Goal: Information Seeking & Learning: Check status

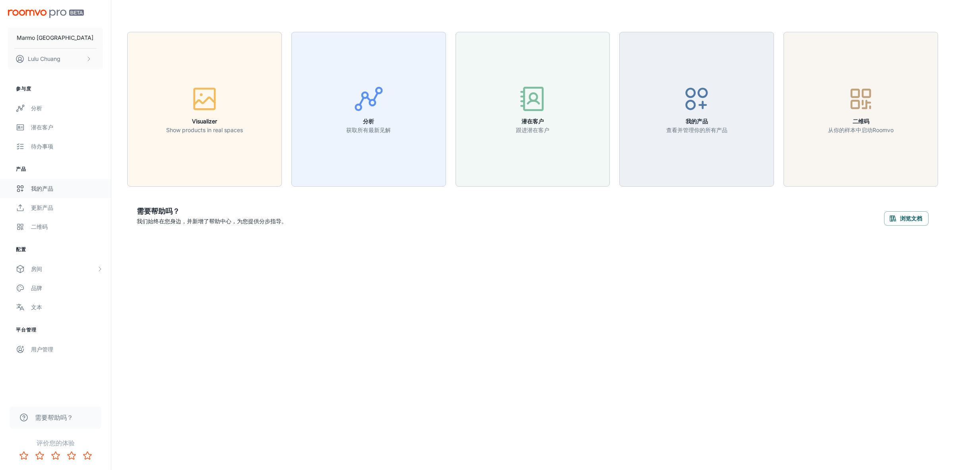
click at [50, 188] on div "我的产品" at bounding box center [67, 188] width 72 height 9
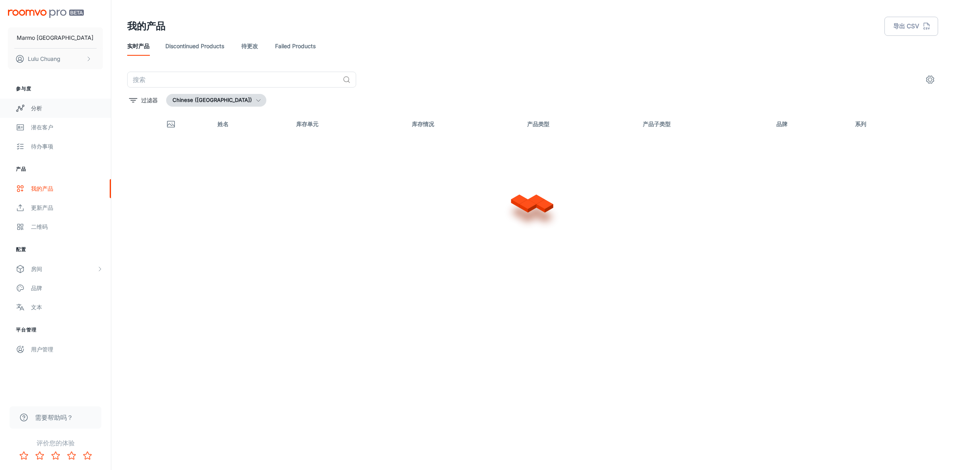
click at [34, 100] on link "分析" at bounding box center [55, 108] width 111 height 19
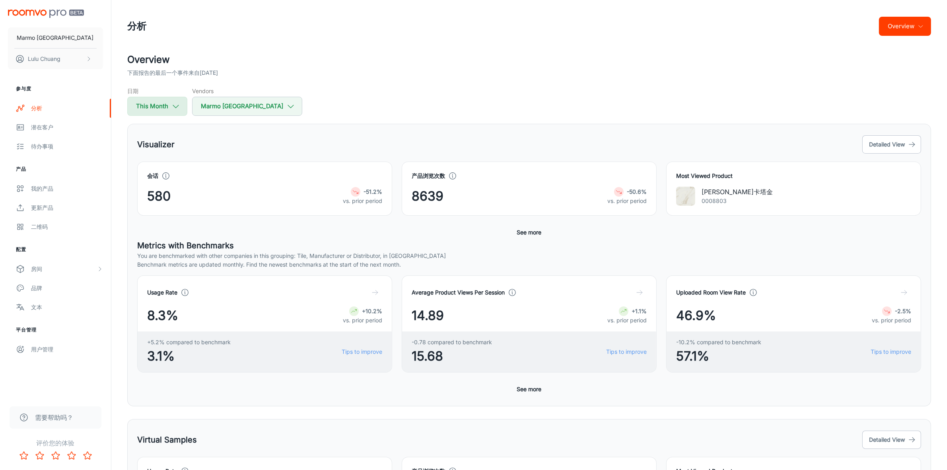
click at [151, 105] on button "This Month" at bounding box center [157, 106] width 60 height 19
select select "8"
select select "2025"
select select "8"
select select "2025"
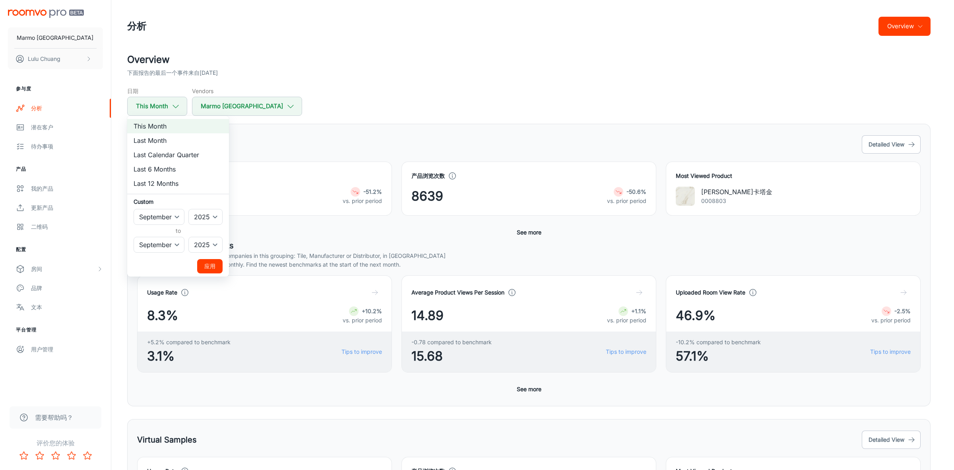
click at [170, 139] on li "Last Month" at bounding box center [178, 140] width 102 height 14
select select "7"
click at [208, 264] on button "应用" at bounding box center [209, 266] width 25 height 14
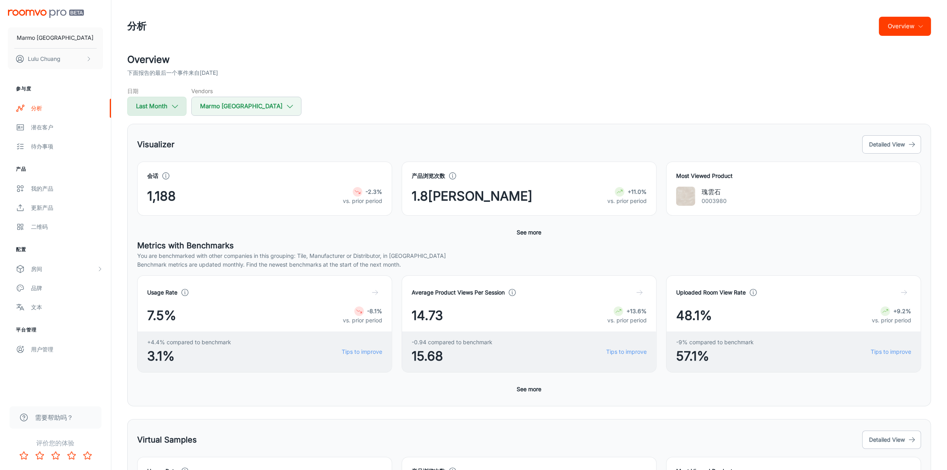
click at [162, 110] on button "Last Month" at bounding box center [156, 106] width 59 height 19
select select "7"
select select "2025"
select select "7"
select select "2025"
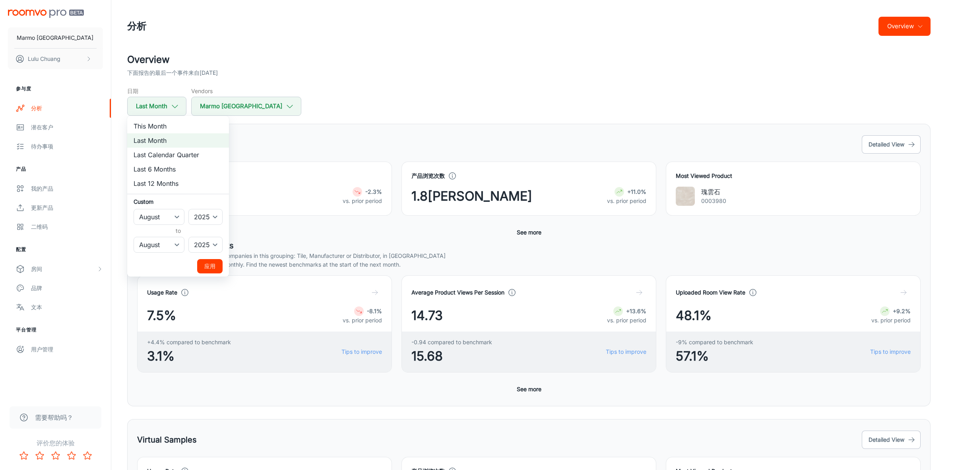
click at [165, 184] on li "Last 12 Months" at bounding box center [178, 183] width 102 height 14
select select "8"
select select "2024"
click at [210, 263] on button "应用" at bounding box center [209, 266] width 25 height 14
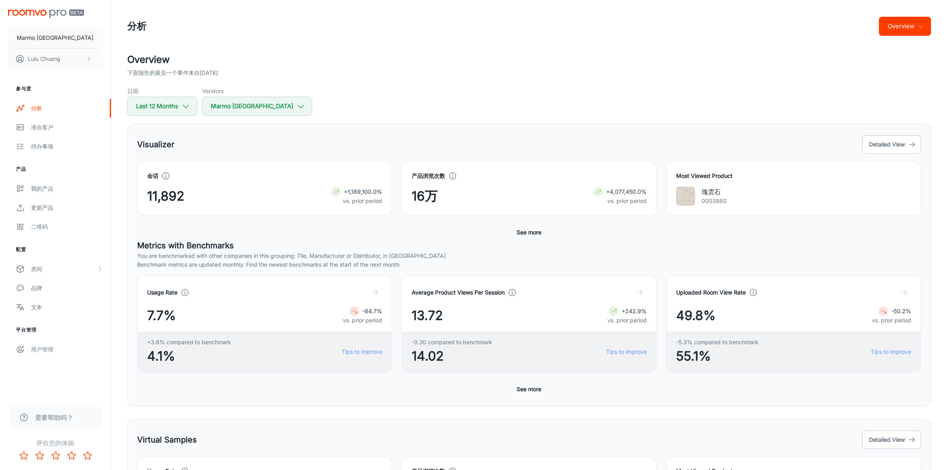
drag, startPoint x: 325, startPoint y: 70, endPoint x: 235, endPoint y: 92, distance: 92.0
click at [325, 70] on div "下面报告的最后一个事件来自[DATE]" at bounding box center [529, 72] width 804 height 9
click at [173, 103] on button "Last 12 Months" at bounding box center [162, 106] width 70 height 19
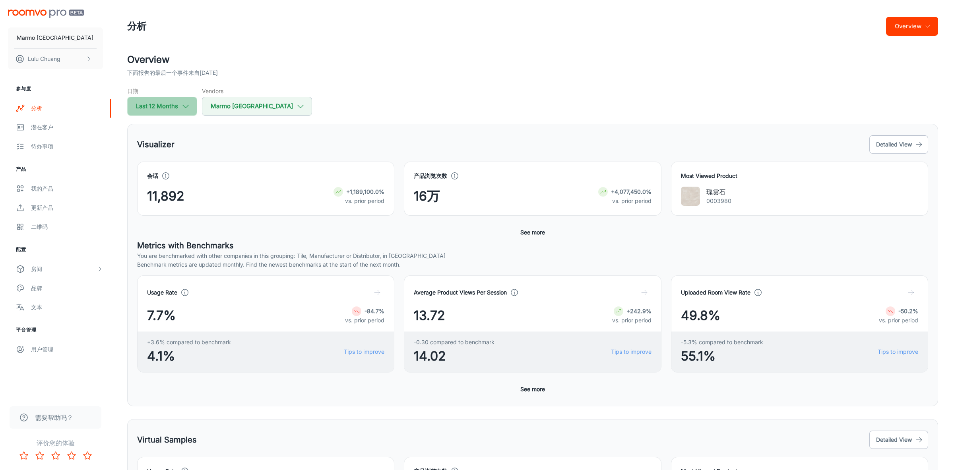
select select "8"
select select "2024"
select select "7"
select select "2025"
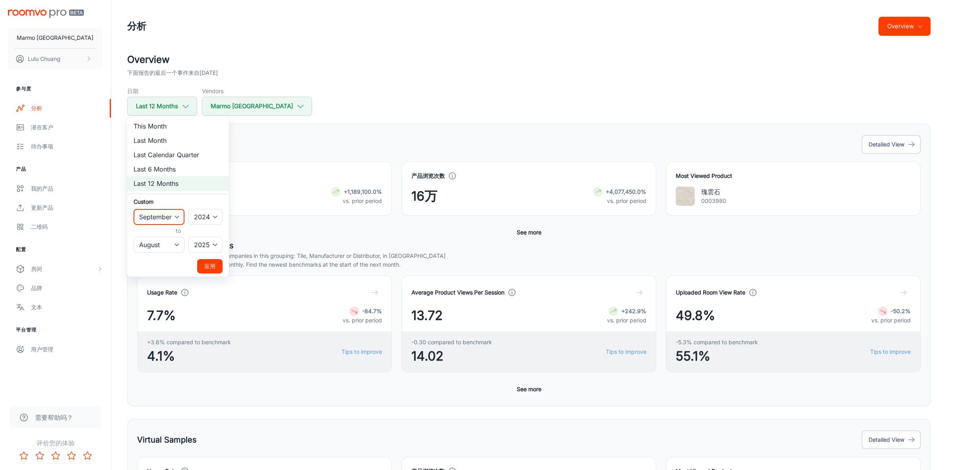
click at [174, 217] on select "January February March April May June July August September October November De…" at bounding box center [159, 217] width 51 height 16
click at [179, 247] on select "January February March April May June July August September October November De…" at bounding box center [159, 245] width 51 height 16
select select "9"
click at [134, 237] on select "January February March April May June July August September October November De…" at bounding box center [159, 245] width 51 height 16
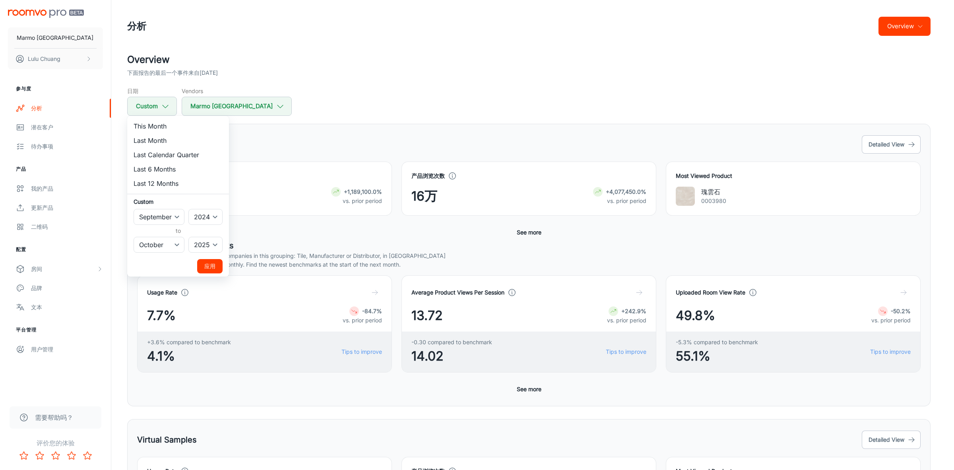
click at [209, 266] on button "应用" at bounding box center [209, 266] width 25 height 14
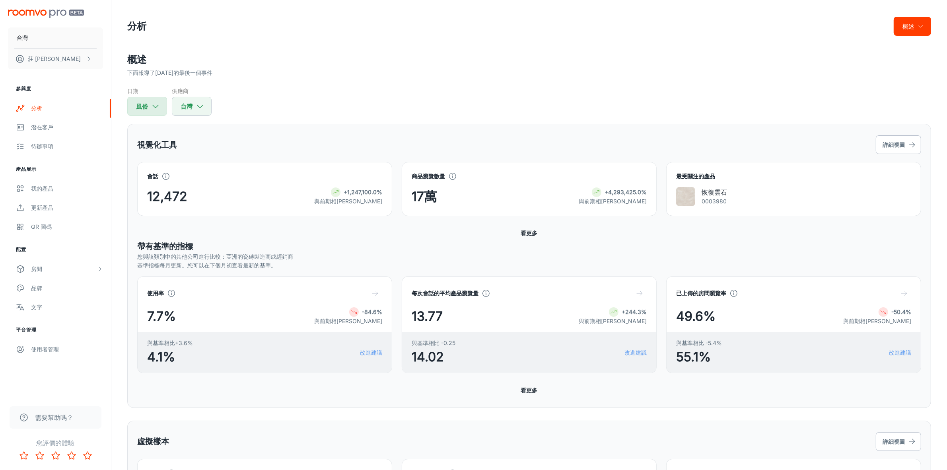
click at [158, 106] on icon "button" at bounding box center [155, 106] width 9 height 9
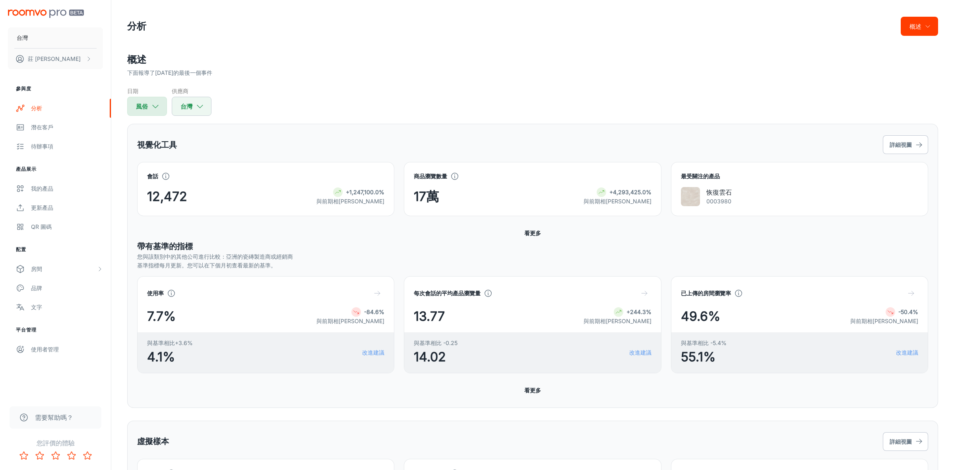
select select "8"
select select "2024"
select select "9"
select select "2025"
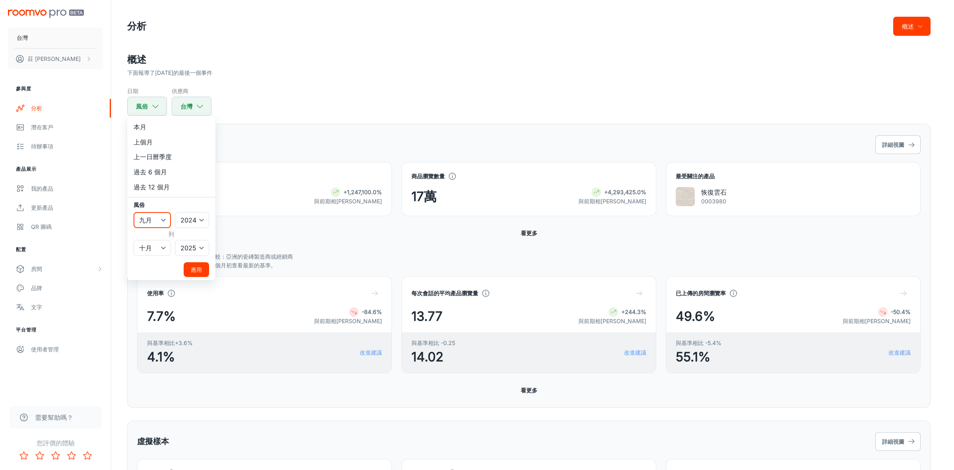
click at [168, 221] on select "一月 二月 行進 四月 可能 六月 七月 八月 九月 十月 十一月 十二月" at bounding box center [152, 220] width 37 height 16
select select "1"
click at [134, 212] on select "一月 二月 行進 四月 可能 六月 七月 八月 九月 十月 十一月 十二月" at bounding box center [152, 220] width 37 height 16
click at [200, 269] on font "應用" at bounding box center [196, 269] width 11 height 7
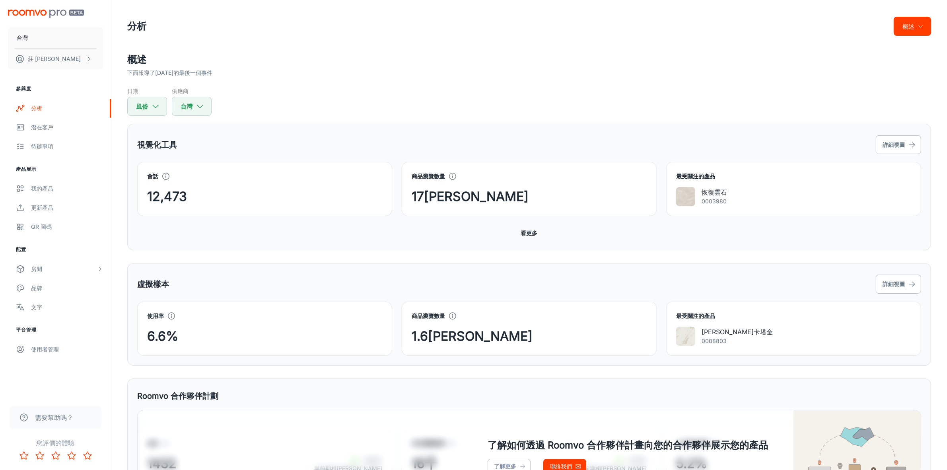
click at [529, 235] on font "看更多" at bounding box center [529, 232] width 17 height 7
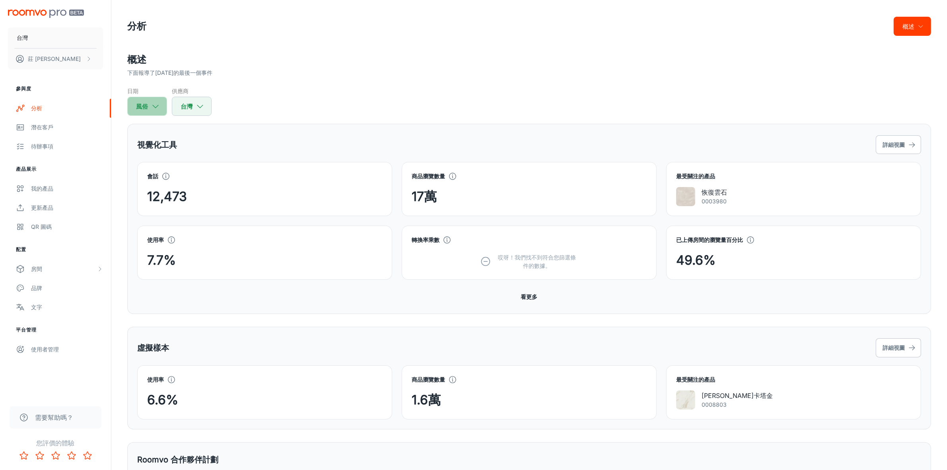
click at [141, 110] on font "風俗" at bounding box center [142, 106] width 12 height 11
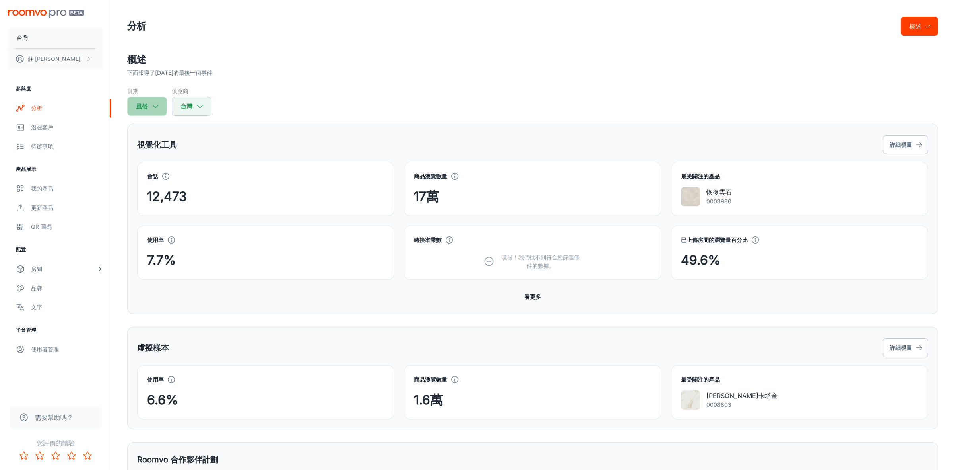
select select "1"
select select "2024"
select select "9"
select select "2025"
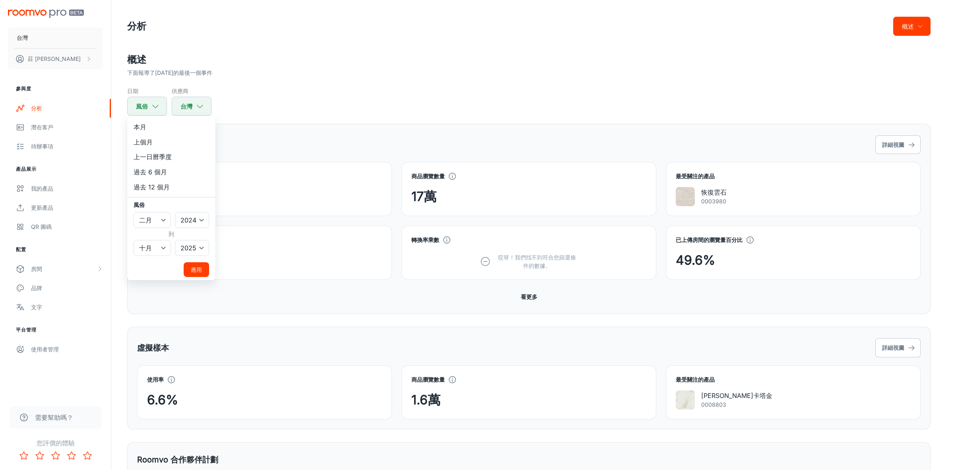
click at [144, 106] on div at bounding box center [477, 235] width 954 height 470
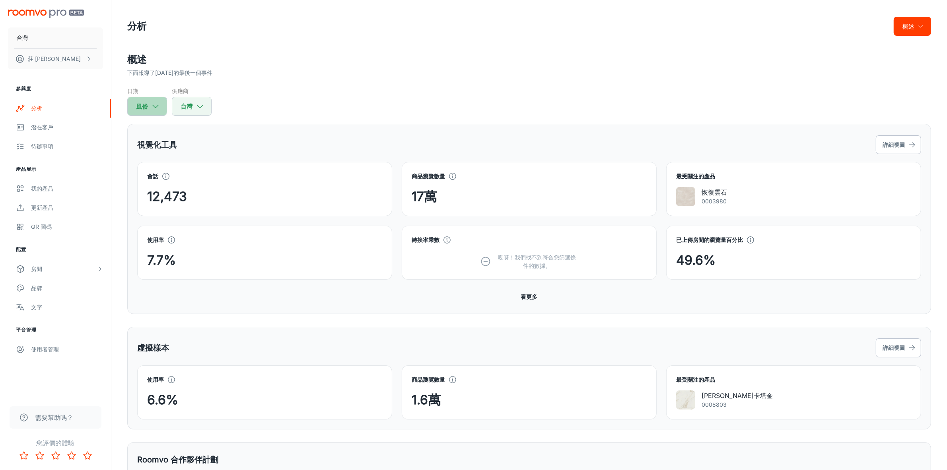
click at [144, 106] on font "風俗" at bounding box center [142, 107] width 12 height 8
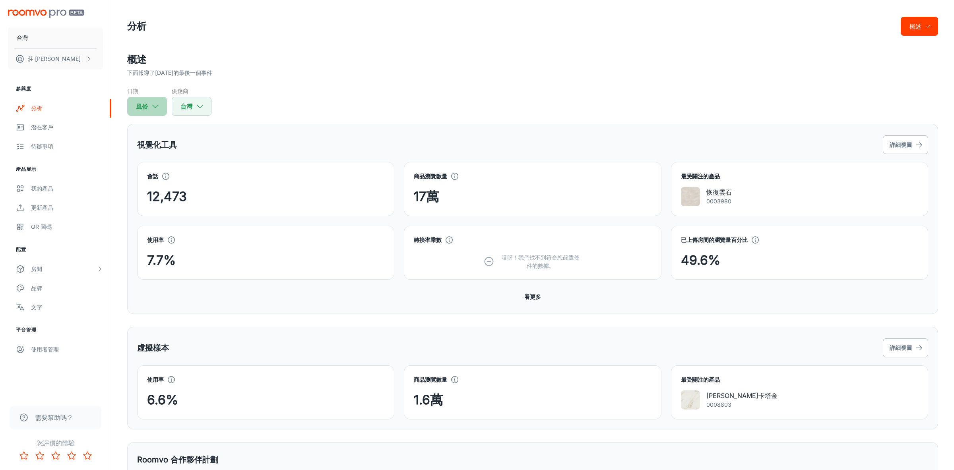
select select "1"
select select "2024"
select select "9"
select select "2025"
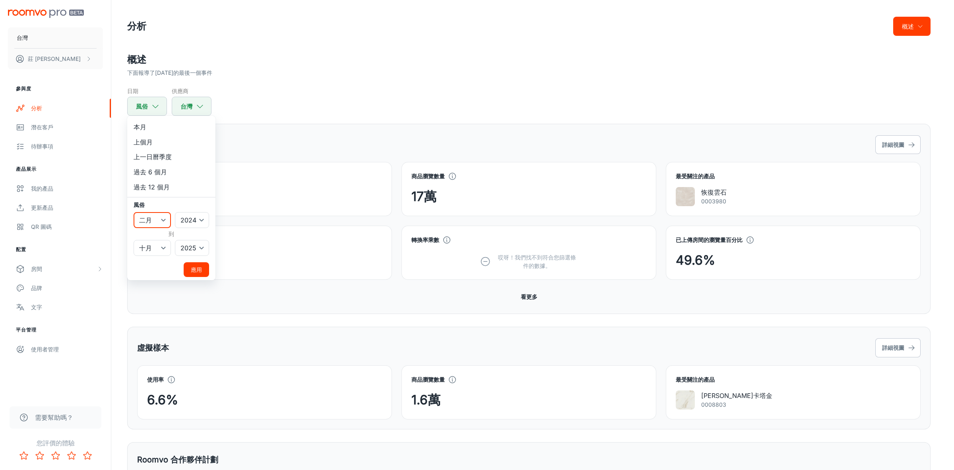
click at [150, 216] on select "一月 二月 行進 四月 可能 六月 七月 八月 九月 十月 十一月 十二月" at bounding box center [152, 220] width 37 height 16
select select "7"
click at [134, 212] on select "一月 二月 行進 四月 可能 六月 七月 八月 九月 十月 十一月 十二月" at bounding box center [152, 220] width 37 height 16
click at [162, 247] on select "一月 二月 行進 四月 可能 六月 七月 八月 九月 十月 十一月 十二月" at bounding box center [152, 248] width 37 height 16
select select "8"
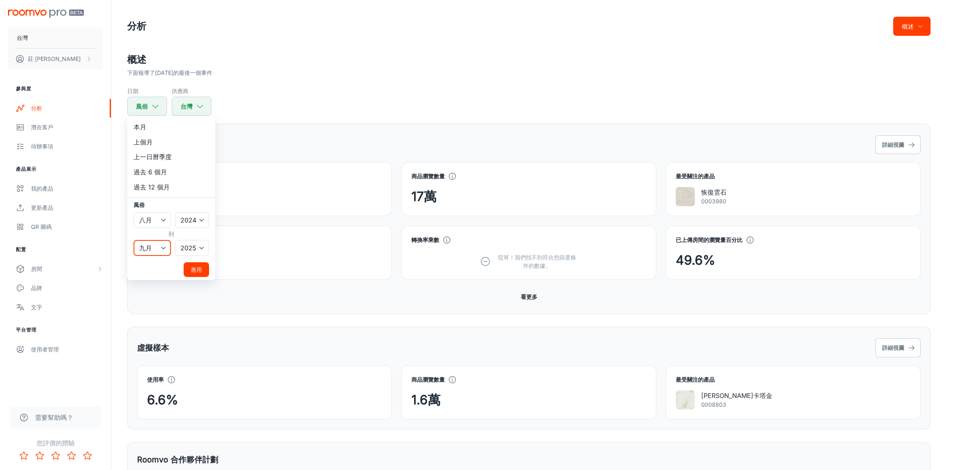
click at [134, 240] on select "一月 二月 行進 四月 可能 六月 七月 八月 九月 十月 十一月 十二月" at bounding box center [152, 248] width 37 height 16
click at [193, 266] on font "應用" at bounding box center [196, 269] width 11 height 7
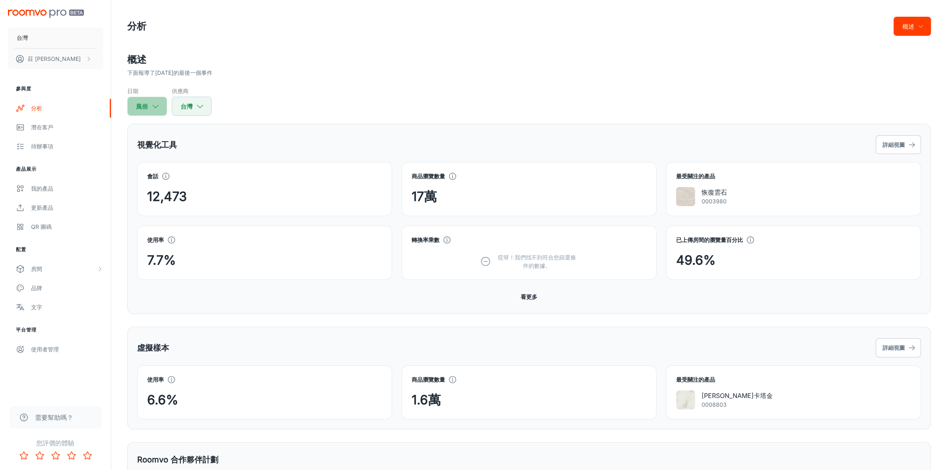
click at [155, 98] on button "風俗" at bounding box center [147, 106] width 40 height 19
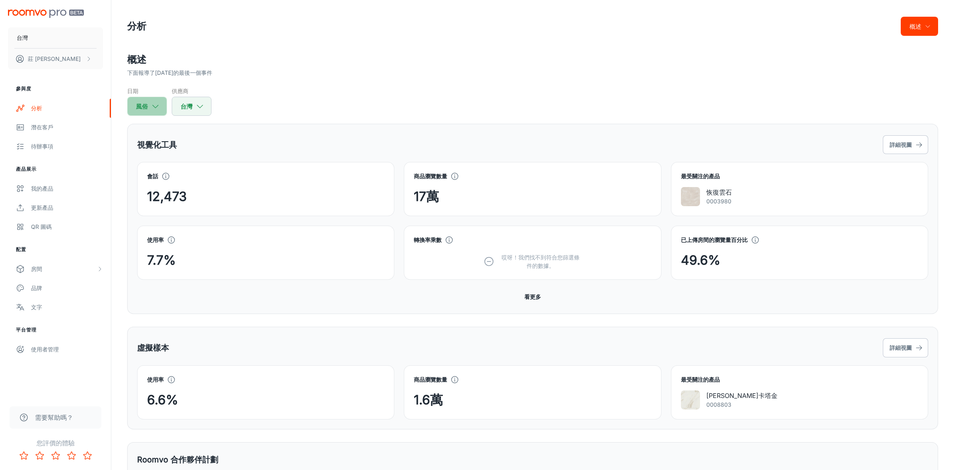
select select "7"
select select "2024"
select select "8"
select select "2025"
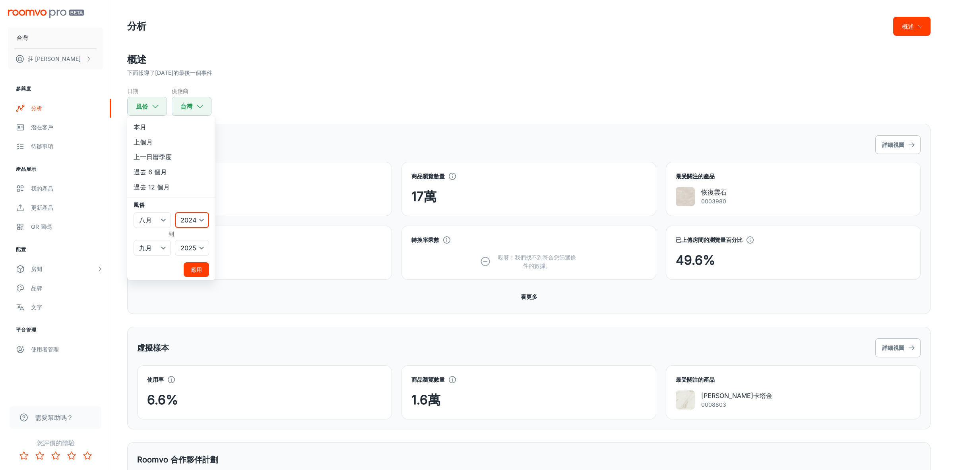
click at [188, 215] on select "2022 2023 2024 2025" at bounding box center [192, 220] width 34 height 16
select select "2025"
click at [175, 212] on select "2022 2023 2024 2025" at bounding box center [192, 220] width 34 height 16
click at [194, 267] on font "應用" at bounding box center [196, 269] width 11 height 7
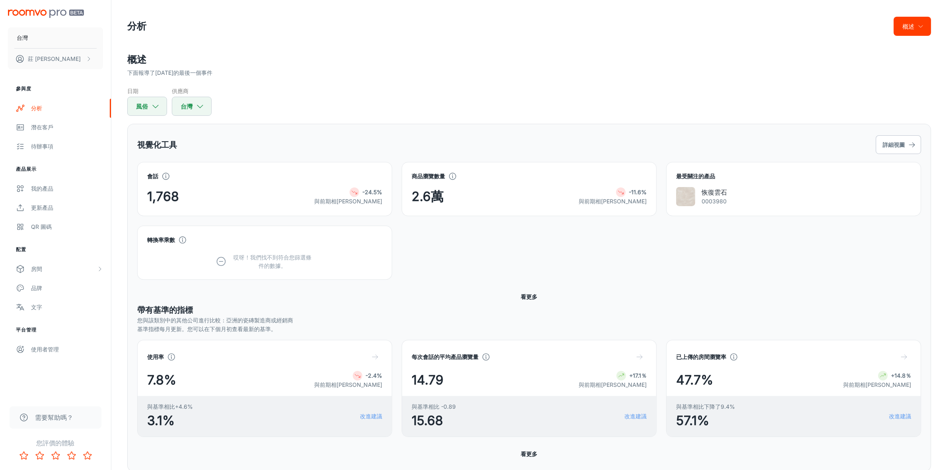
click at [432, 188] on span "2.6萬" at bounding box center [428, 196] width 32 height 19
click at [433, 203] on font "2.6萬" at bounding box center [428, 196] width 32 height 16
click at [143, 106] on font "風俗" at bounding box center [142, 107] width 12 height 8
select select "7"
select select "2025"
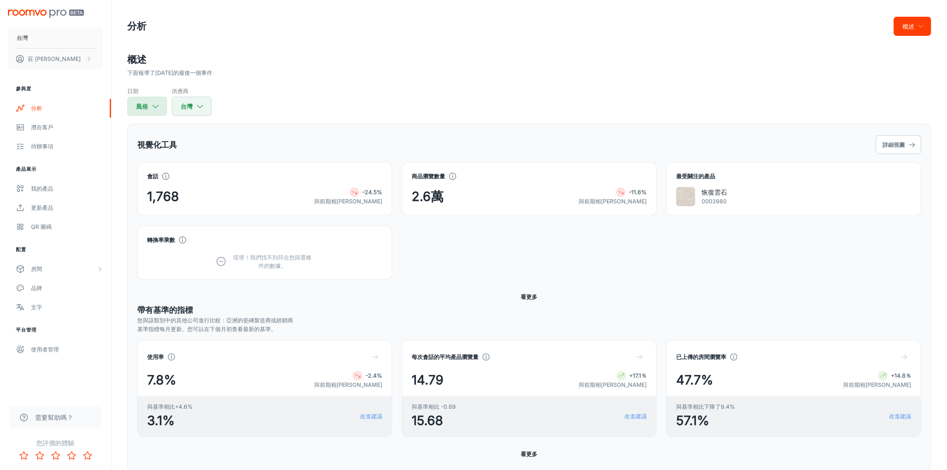
select select "8"
select select "2025"
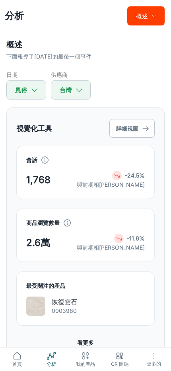
click at [33, 87] on icon "button" at bounding box center [34, 89] width 9 height 9
select select "7"
select select "2025"
select select "8"
select select "2025"
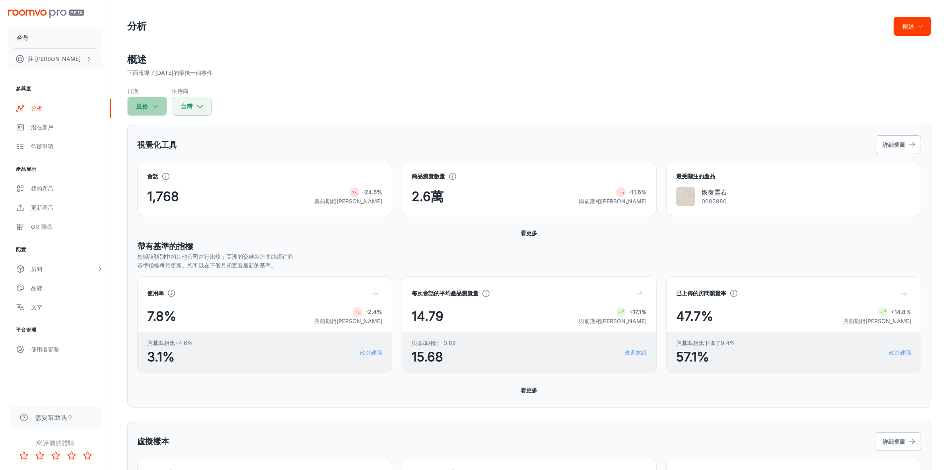
click at [145, 107] on font "風俗" at bounding box center [142, 107] width 12 height 8
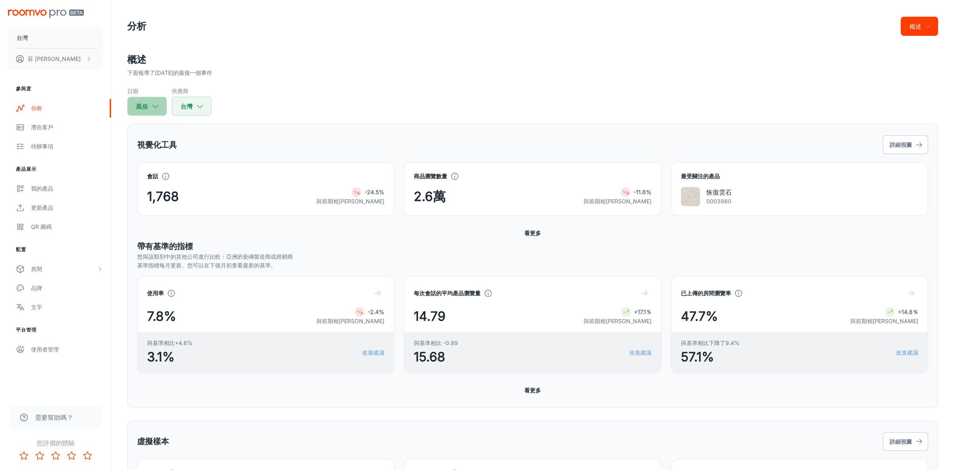
select select "7"
select select "2025"
select select "8"
select select "2025"
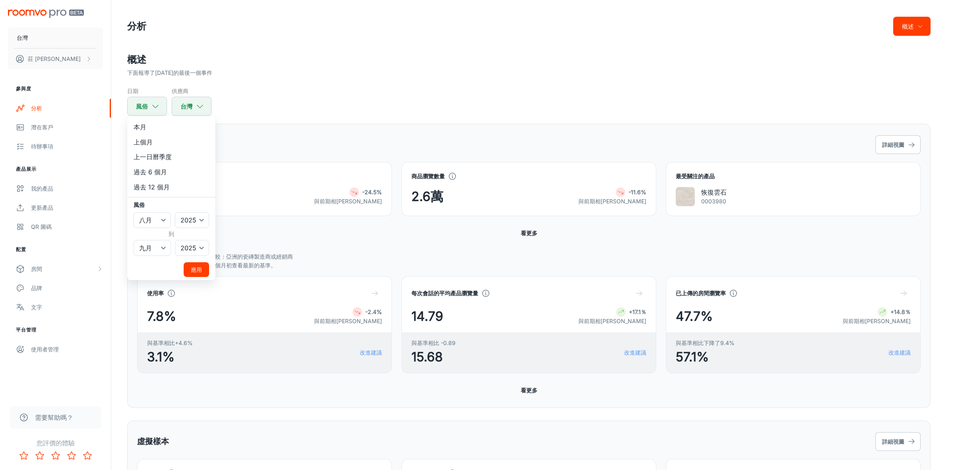
click at [620, 191] on div at bounding box center [477, 235] width 954 height 470
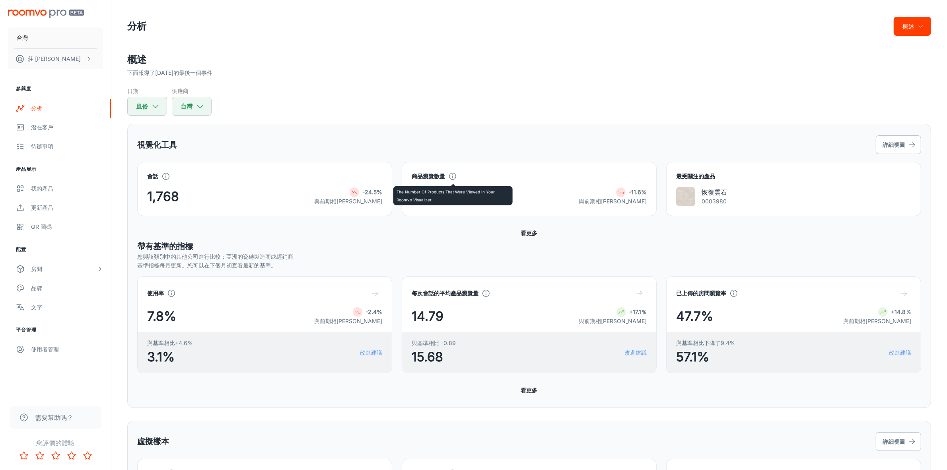
click at [452, 179] on circle at bounding box center [452, 176] width 7 height 7
click at [563, 164] on div "商品瀏覽數量 2.6萬 -11.6% 與前期相比" at bounding box center [529, 189] width 255 height 54
click at [528, 231] on font "看更多" at bounding box center [529, 232] width 17 height 7
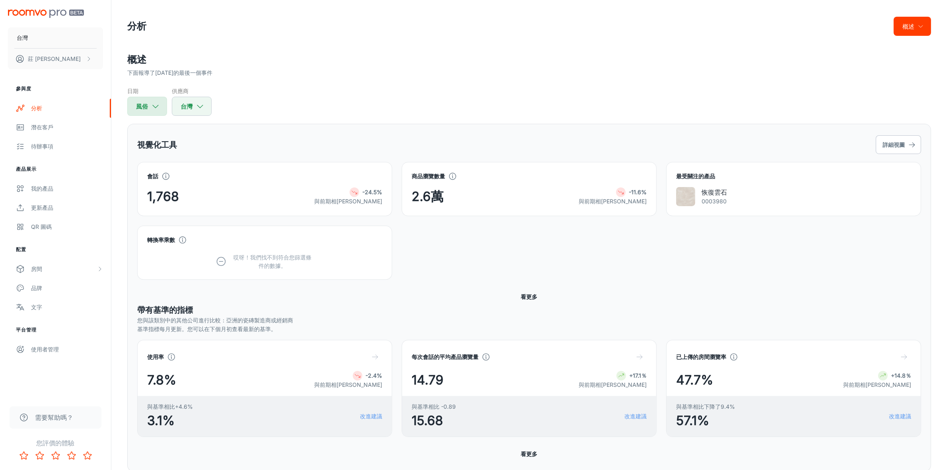
click at [157, 104] on icon "button" at bounding box center [155, 106] width 9 height 9
select select "7"
select select "2025"
select select "8"
select select "2025"
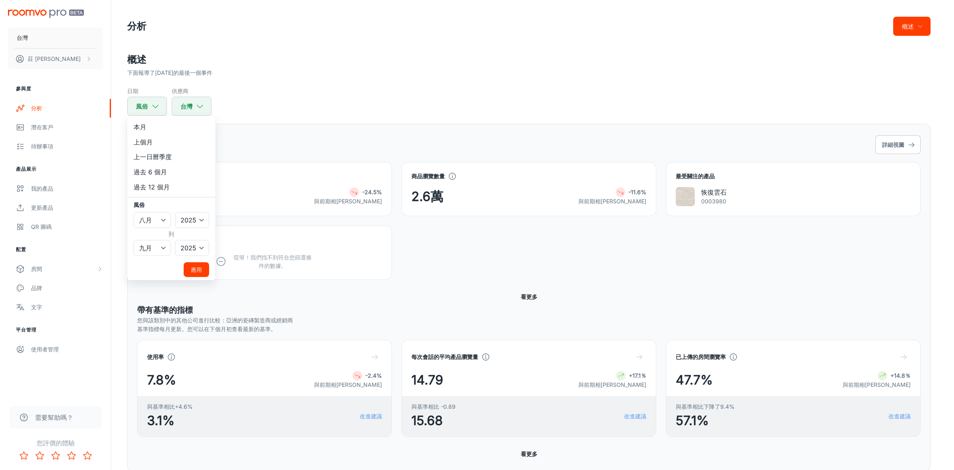
click at [894, 150] on div at bounding box center [477, 235] width 954 height 470
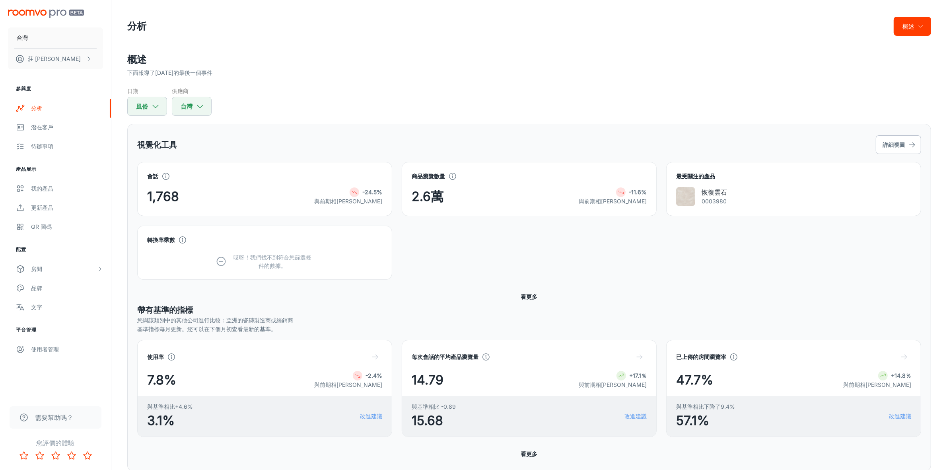
click at [889, 140] on div "本月 上個月 上一日曆季度 過去 6 個月 過去 12 個月 風俗 一月 二月 行進 四月 可能 六月 七月 八月 九月 十月 十一月 十二月 ​ 2022 …" at bounding box center [473, 235] width 947 height 470
click at [889, 141] on font "詳細視圖" at bounding box center [893, 144] width 22 height 7
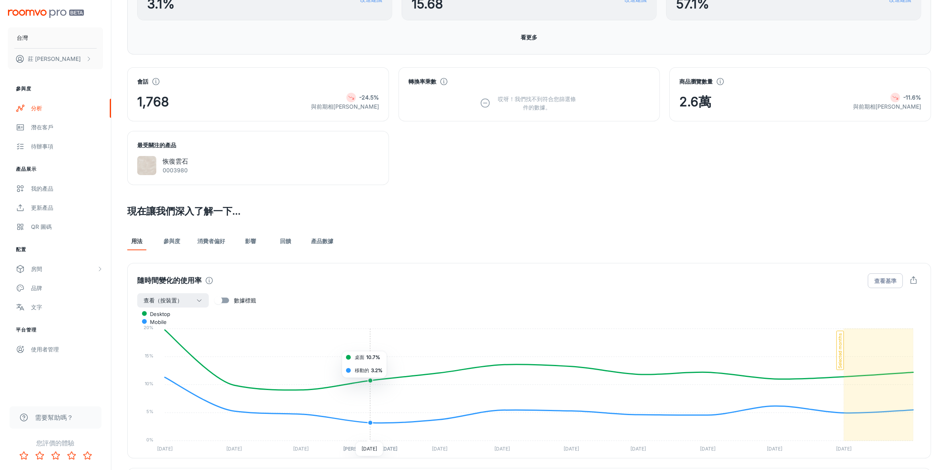
scroll to position [191, 0]
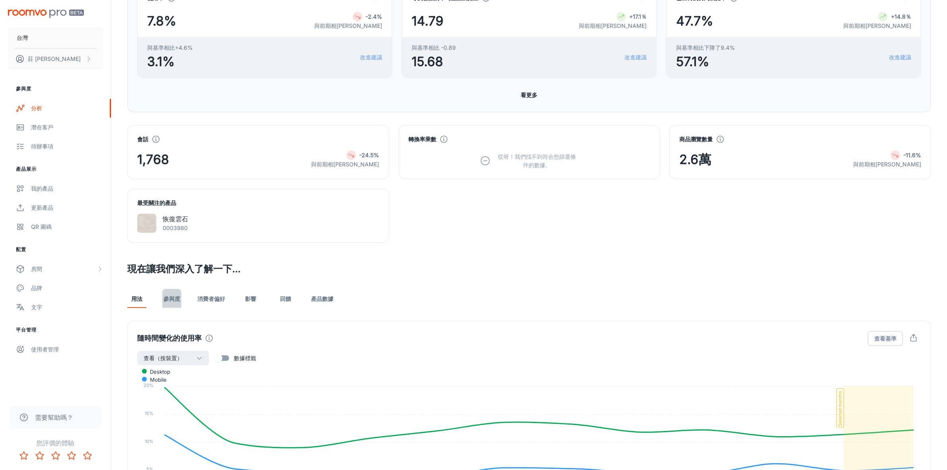
click at [176, 295] on font "參與度" at bounding box center [171, 298] width 17 height 7
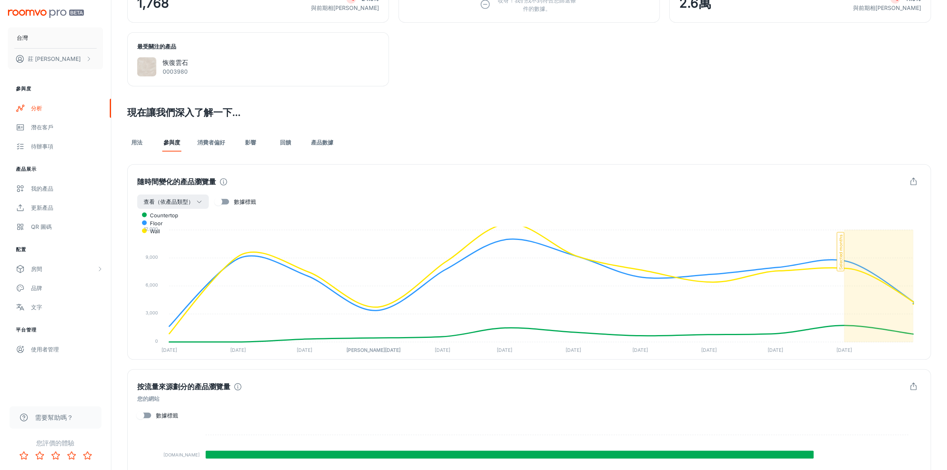
scroll to position [348, 0]
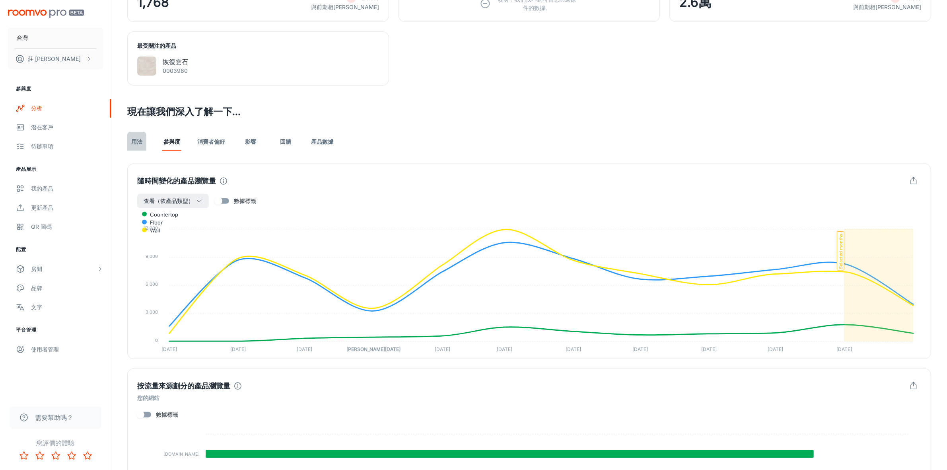
click at [136, 142] on font "用法" at bounding box center [136, 141] width 11 height 7
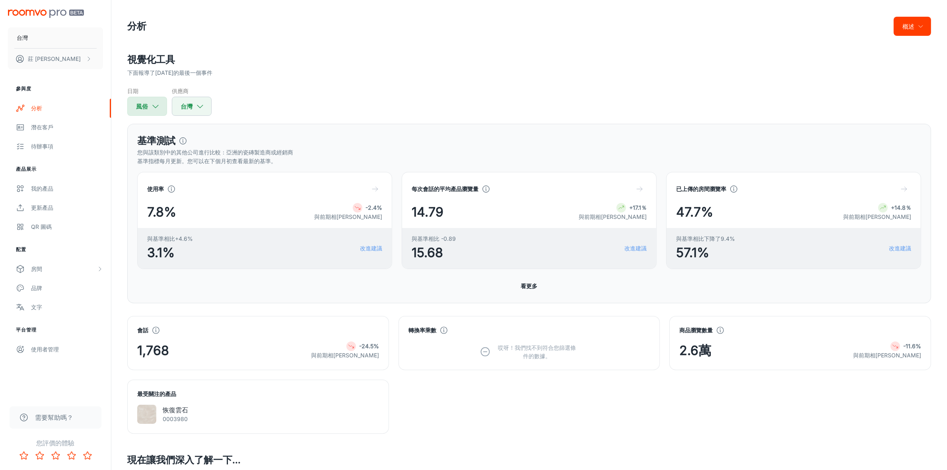
click at [151, 104] on icon "button" at bounding box center [155, 106] width 9 height 9
select select "7"
select select "2025"
select select "8"
select select "2025"
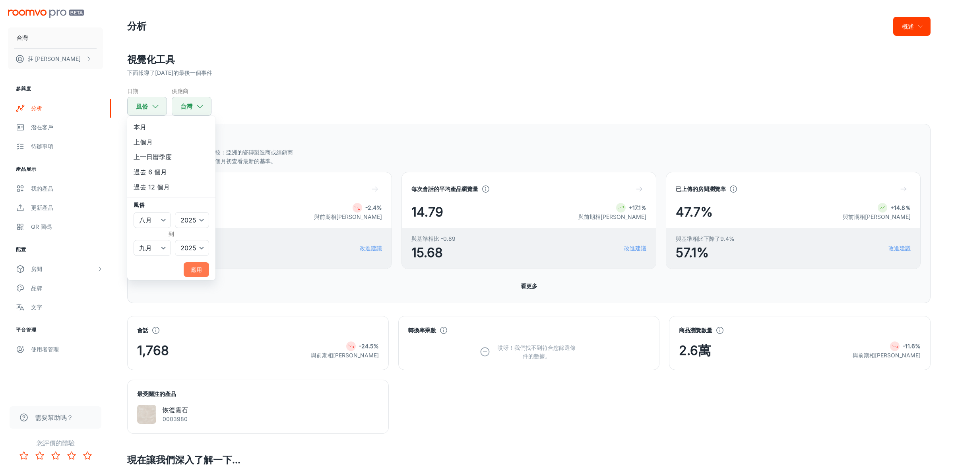
click at [195, 264] on font "應用" at bounding box center [196, 269] width 11 height 10
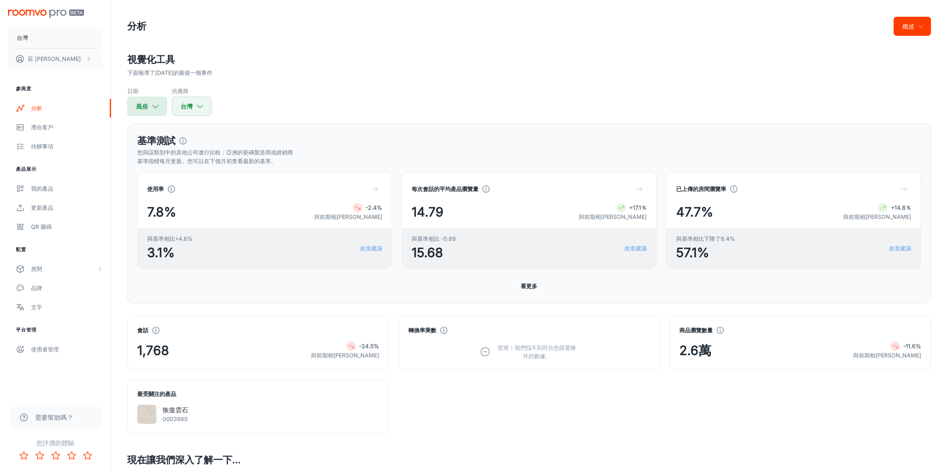
click at [146, 112] on button "風俗" at bounding box center [147, 106] width 40 height 19
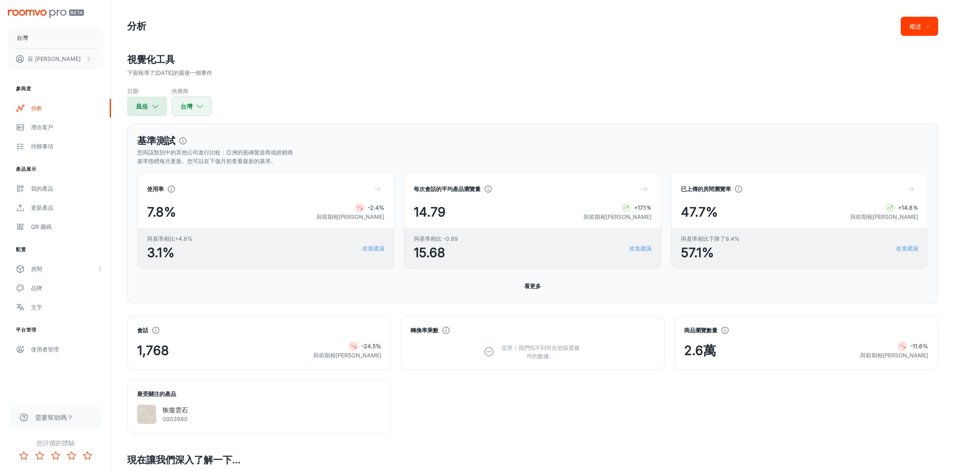
select select "7"
select select "2025"
select select "8"
select select "2025"
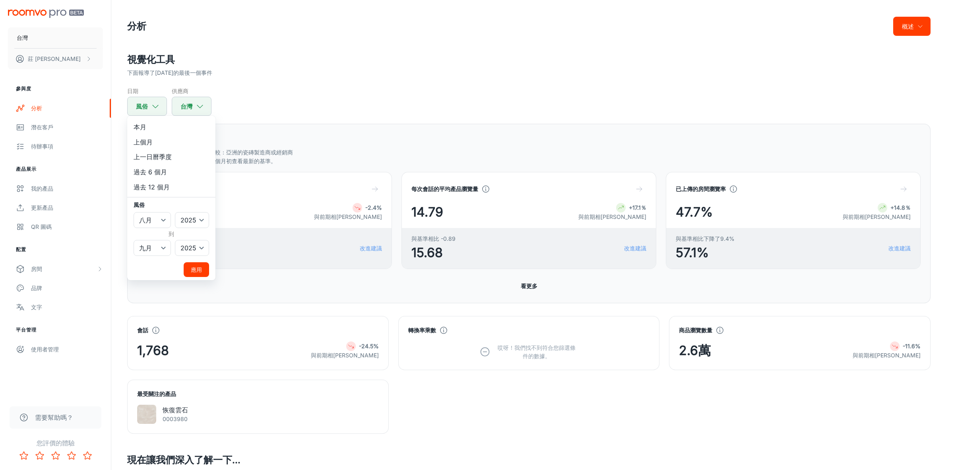
click at [571, 413] on div at bounding box center [477, 235] width 954 height 470
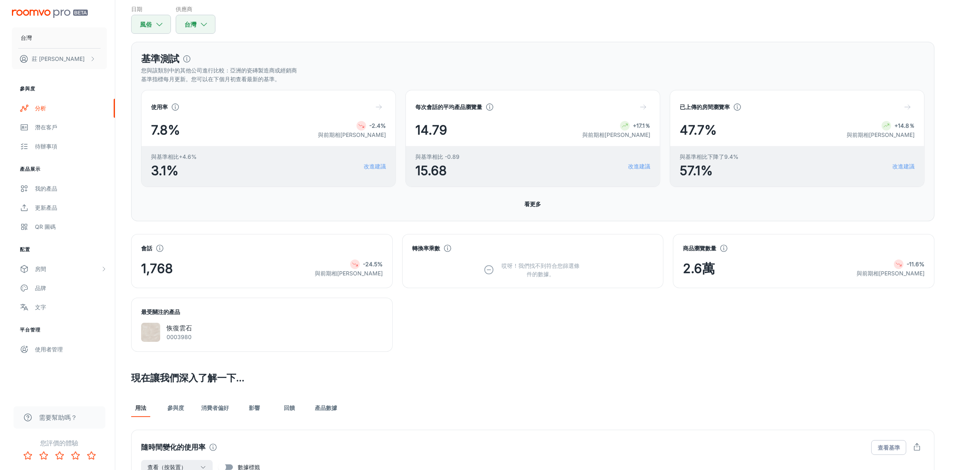
scroll to position [99, 0]
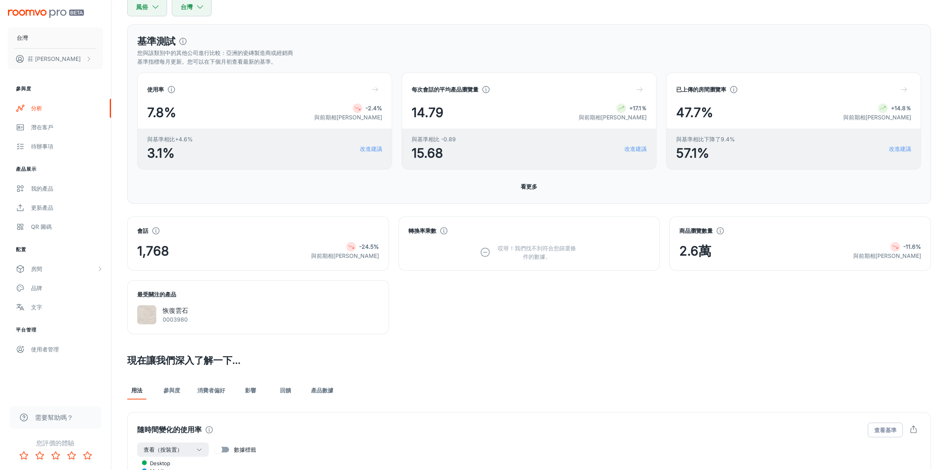
click at [903, 250] on span "-11.6%" at bounding box center [912, 246] width 18 height 9
click at [895, 250] on div at bounding box center [895, 247] width 10 height 10
click at [722, 234] on icon at bounding box center [720, 230] width 9 height 9
click at [722, 275] on div "會話 1,768 -24.5% 與前期相比 轉換率乘數 哎呀！我們找不到符合您篩選條件的數據。 商品瀏覽數量 2.6萬 -11.6% 與前期相比 最受關注的產…" at bounding box center [524, 270] width 813 height 127
click at [895, 245] on icon at bounding box center [895, 246] width 6 height 6
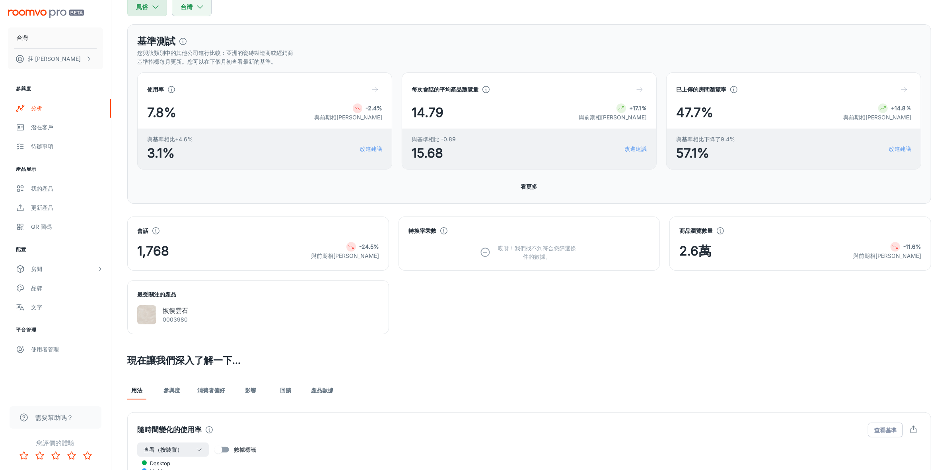
click at [154, 9] on icon "button" at bounding box center [155, 6] width 9 height 9
select select "7"
select select "2025"
select select "8"
select select "2025"
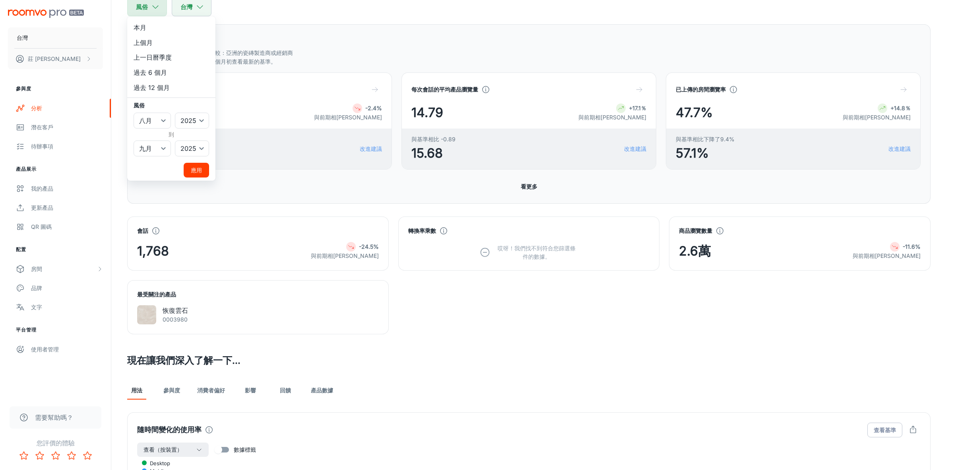
click at [154, 9] on div at bounding box center [477, 235] width 954 height 470
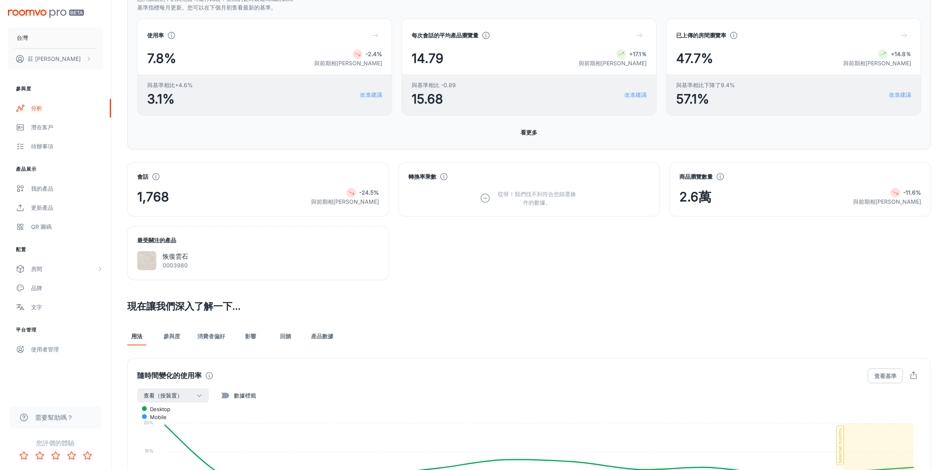
scroll to position [96, 0]
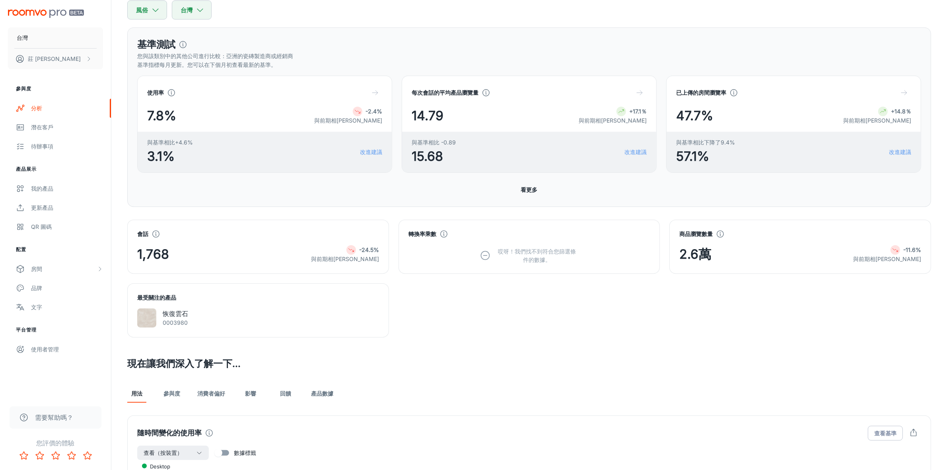
click at [515, 182] on div "使用率 7.8% -2.4% 與前期相比 與基準相比+4.6% 3.1% 改進建議 每次會話的平均產品瀏覽量 14.79 +17.1％ 與前期相比 與基準相比…" at bounding box center [529, 136] width 784 height 121
click at [524, 186] on font "看更多" at bounding box center [529, 189] width 17 height 7
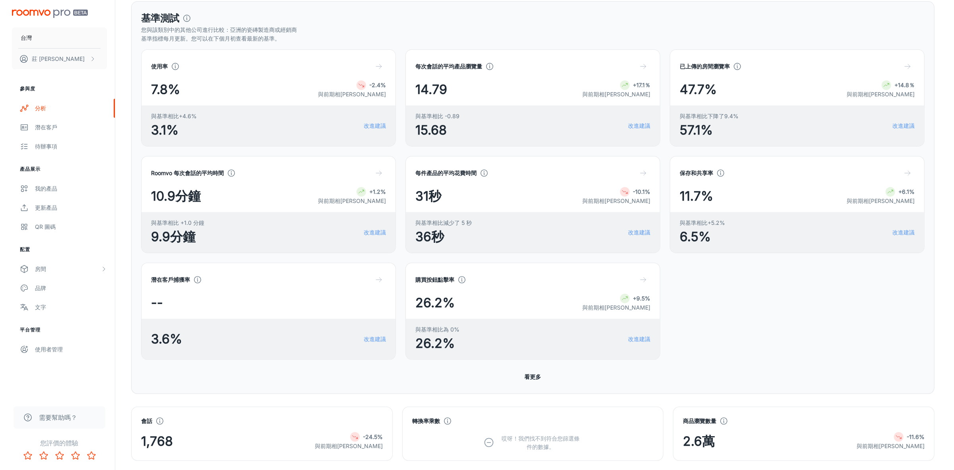
scroll to position [47, 0]
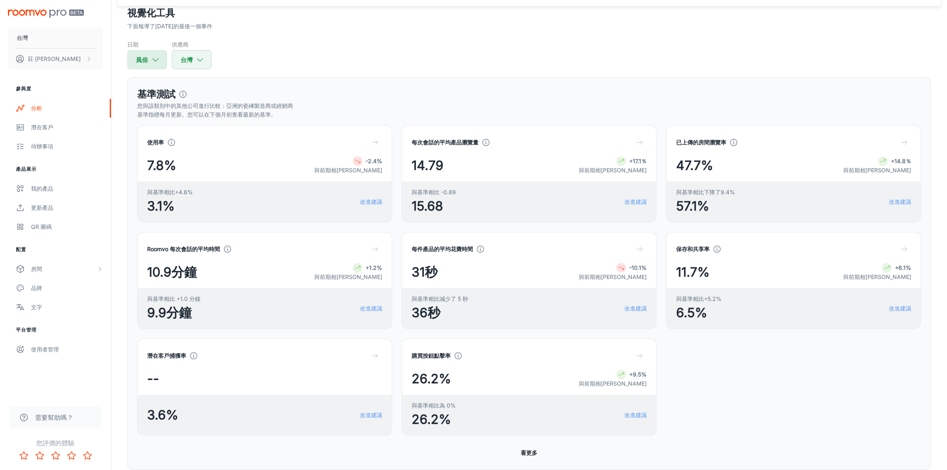
click at [160, 59] on button "風俗" at bounding box center [147, 59] width 40 height 19
select select "7"
select select "2025"
select select "8"
select select "2025"
